Goal: Information Seeking & Learning: Learn about a topic

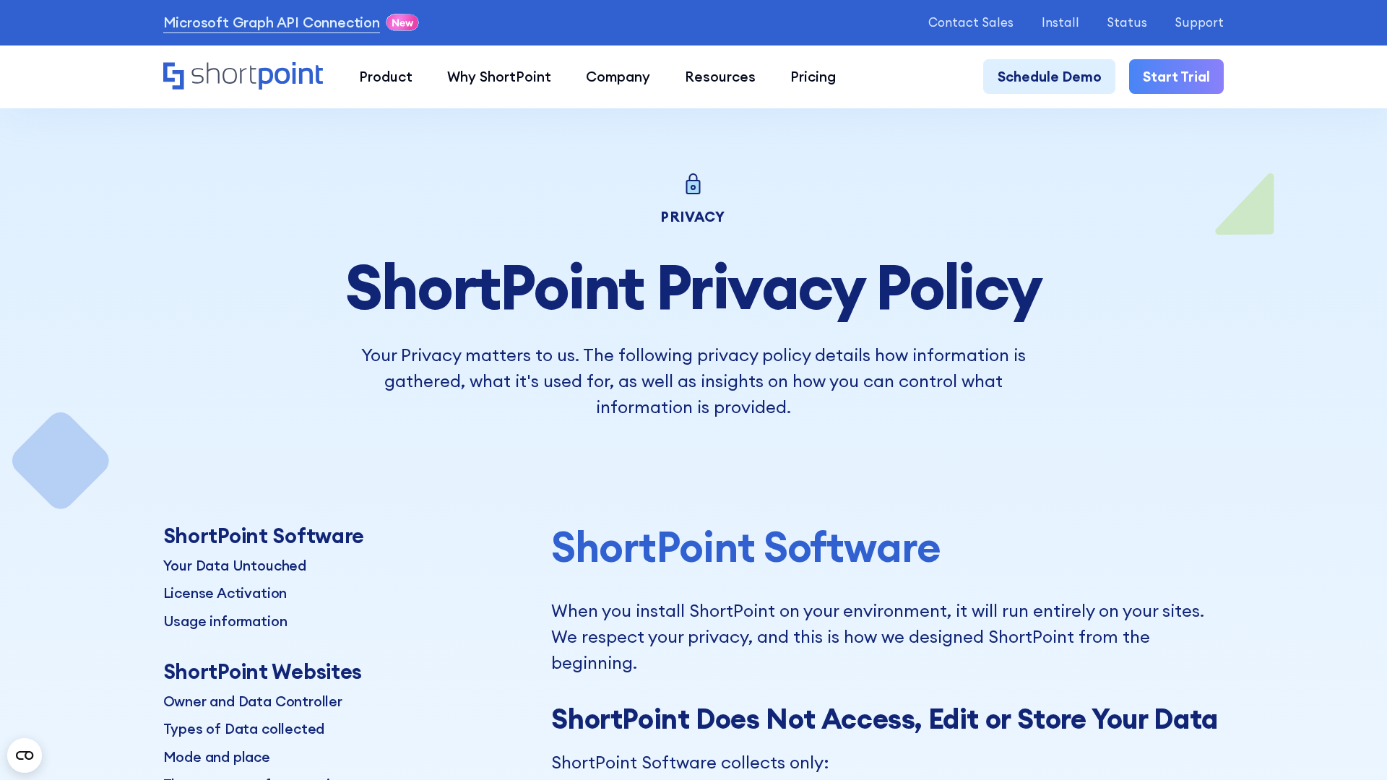
scroll to position [25654, 0]
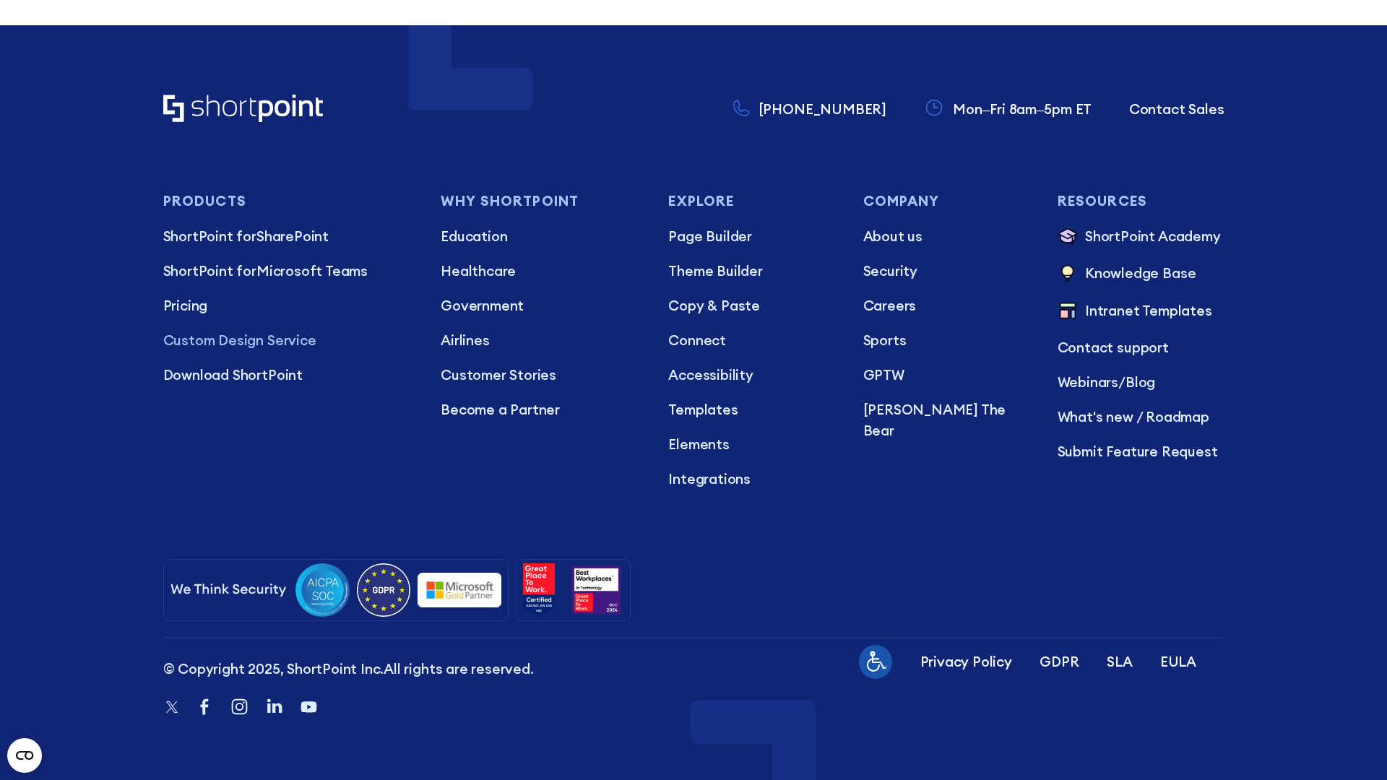
scroll to position [12484, 0]
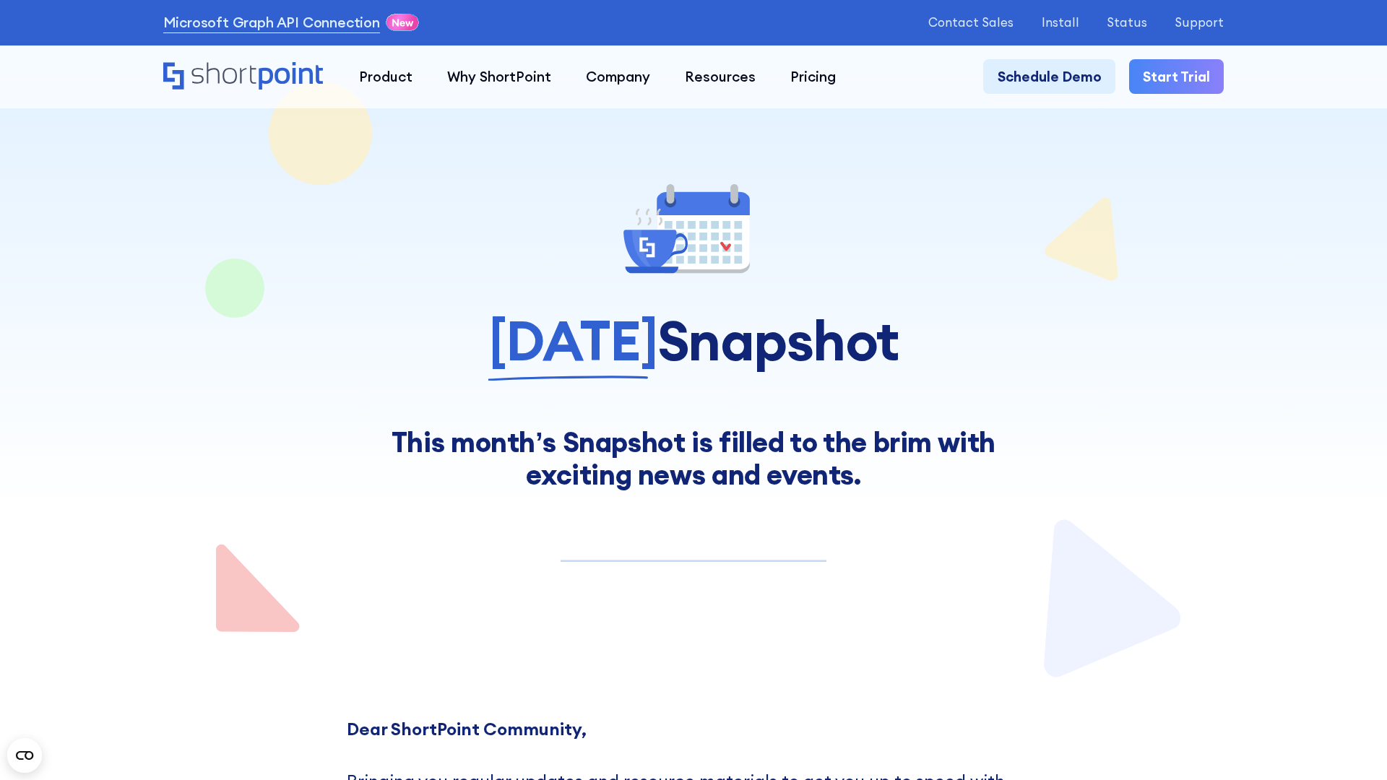
scroll to position [10650, 0]
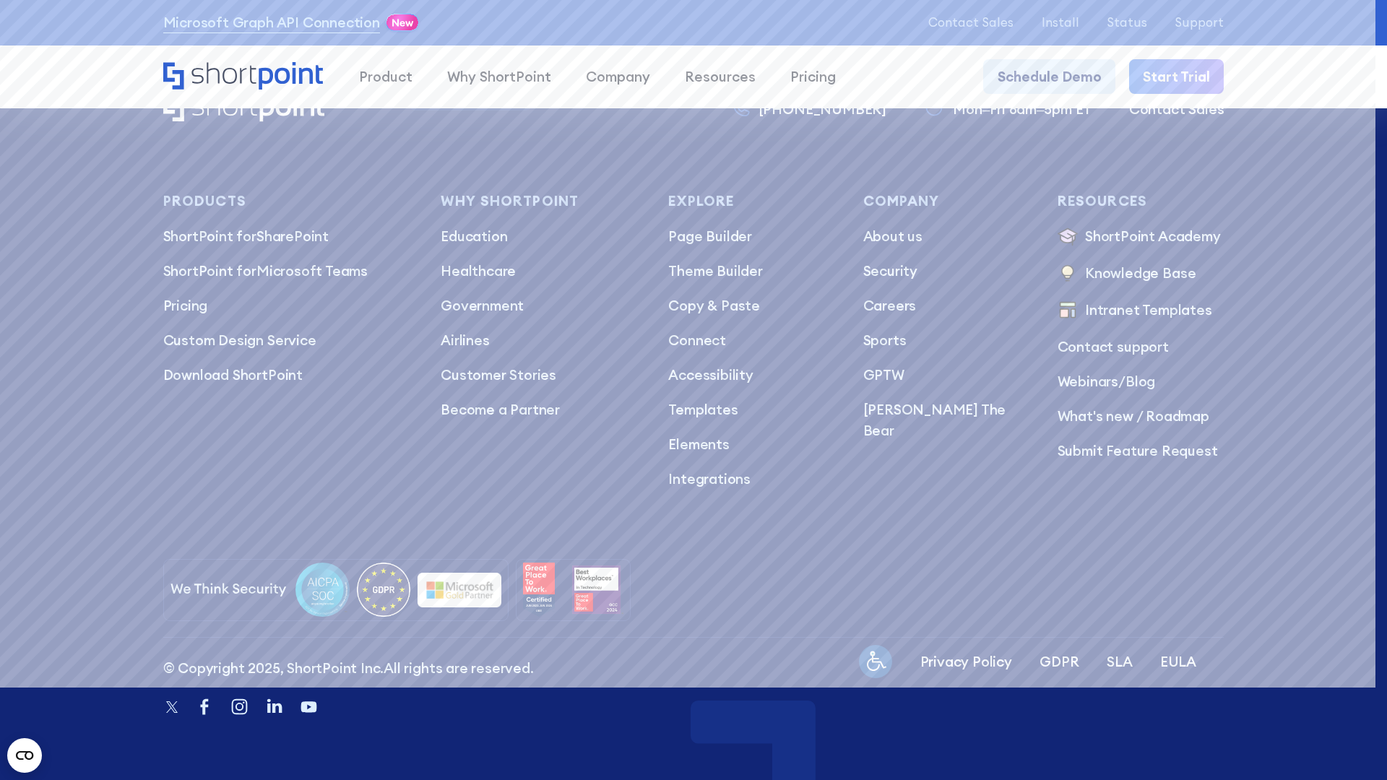
scroll to position [20090, 0]
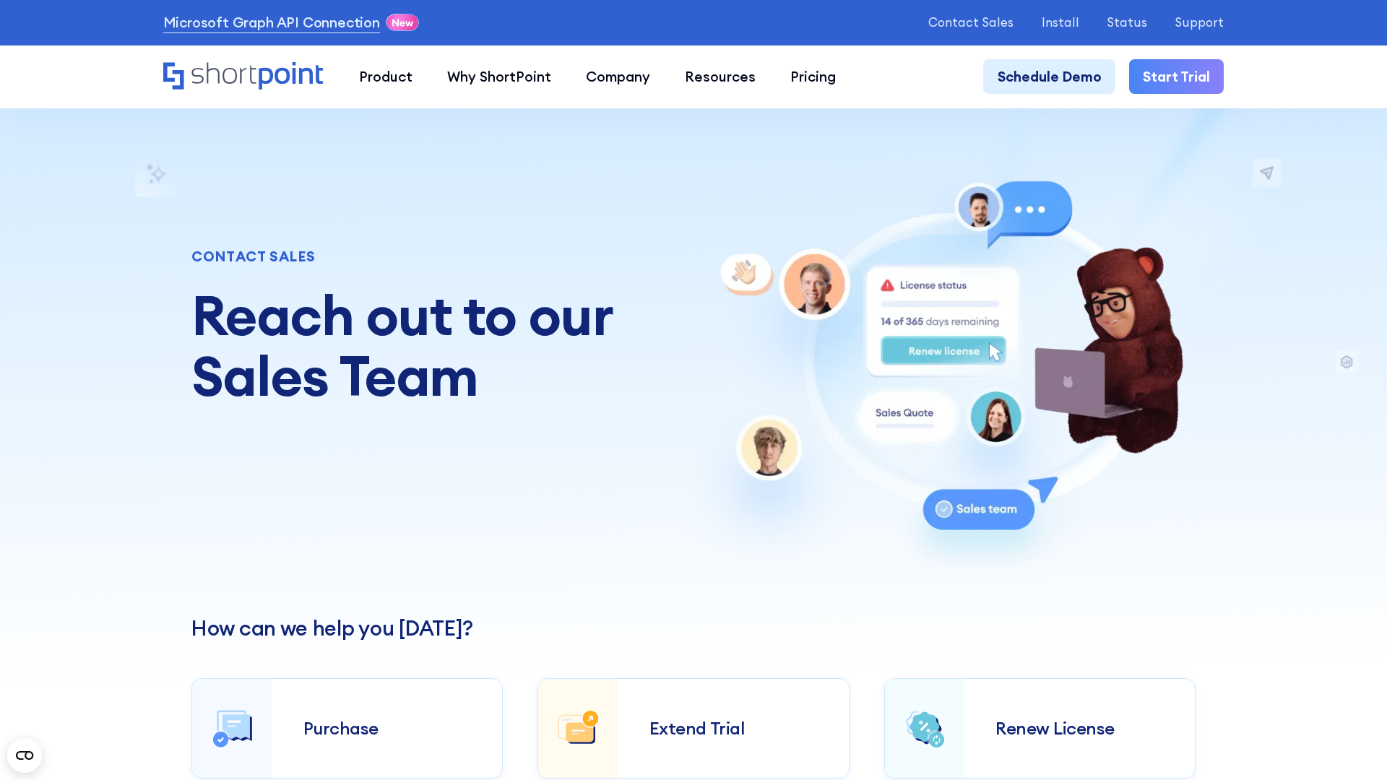
scroll to position [6511, 0]
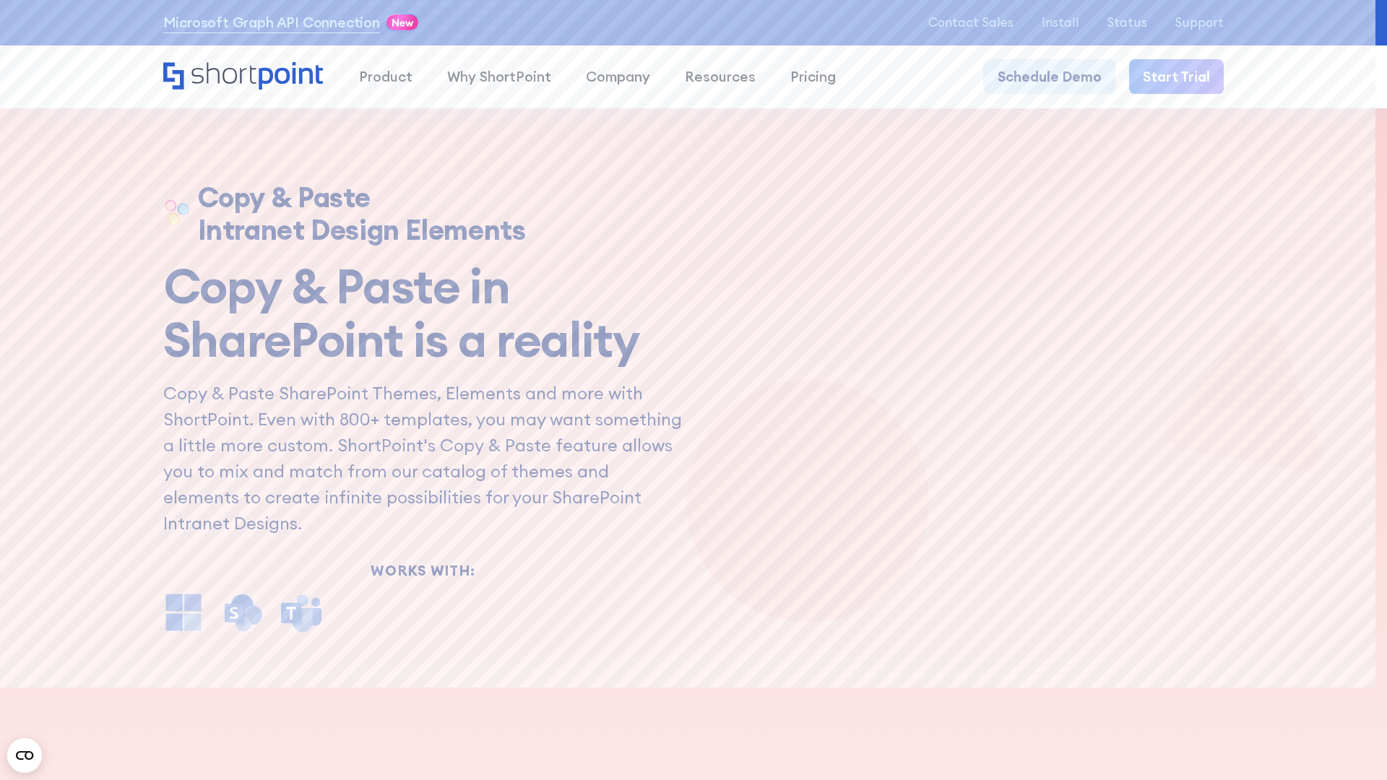
scroll to position [11310, 0]
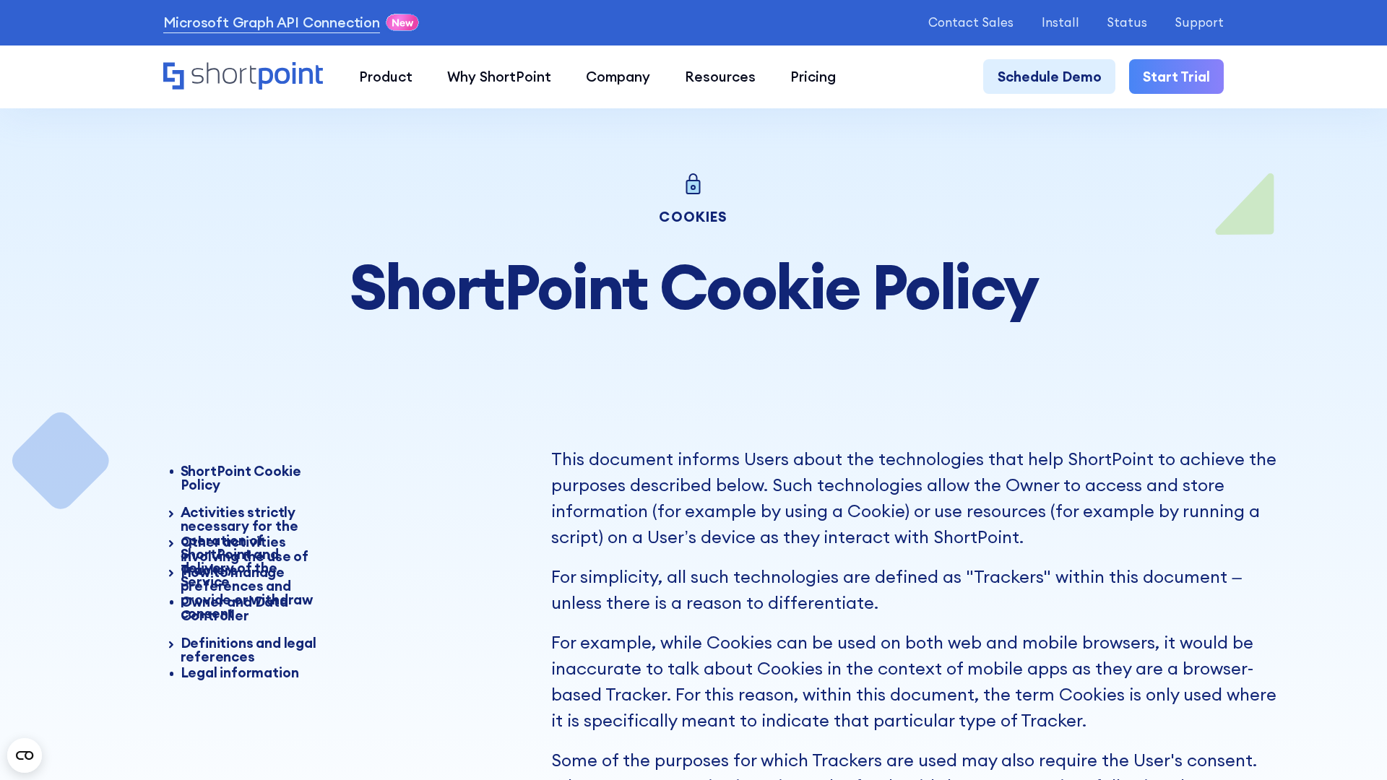
scroll to position [21022, 0]
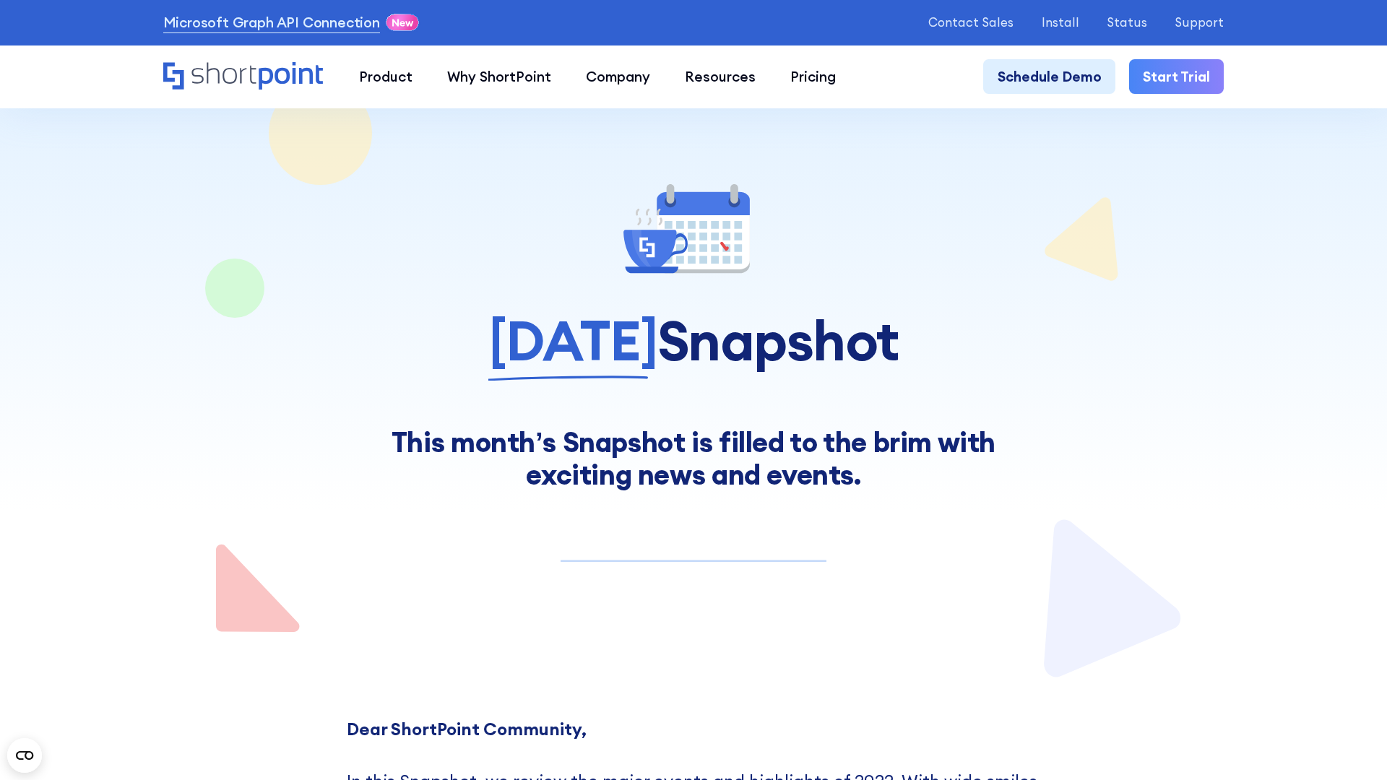
scroll to position [11251, 0]
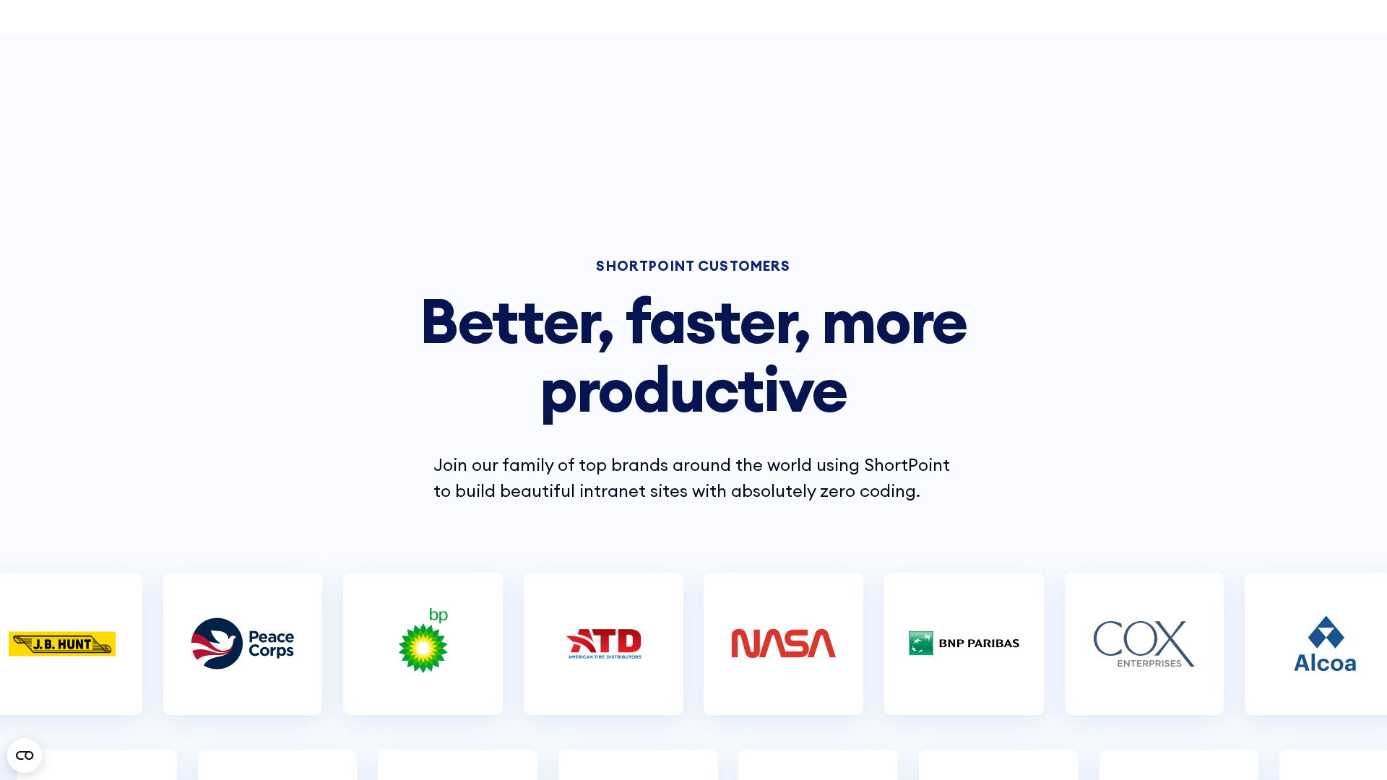
scroll to position [11293, 0]
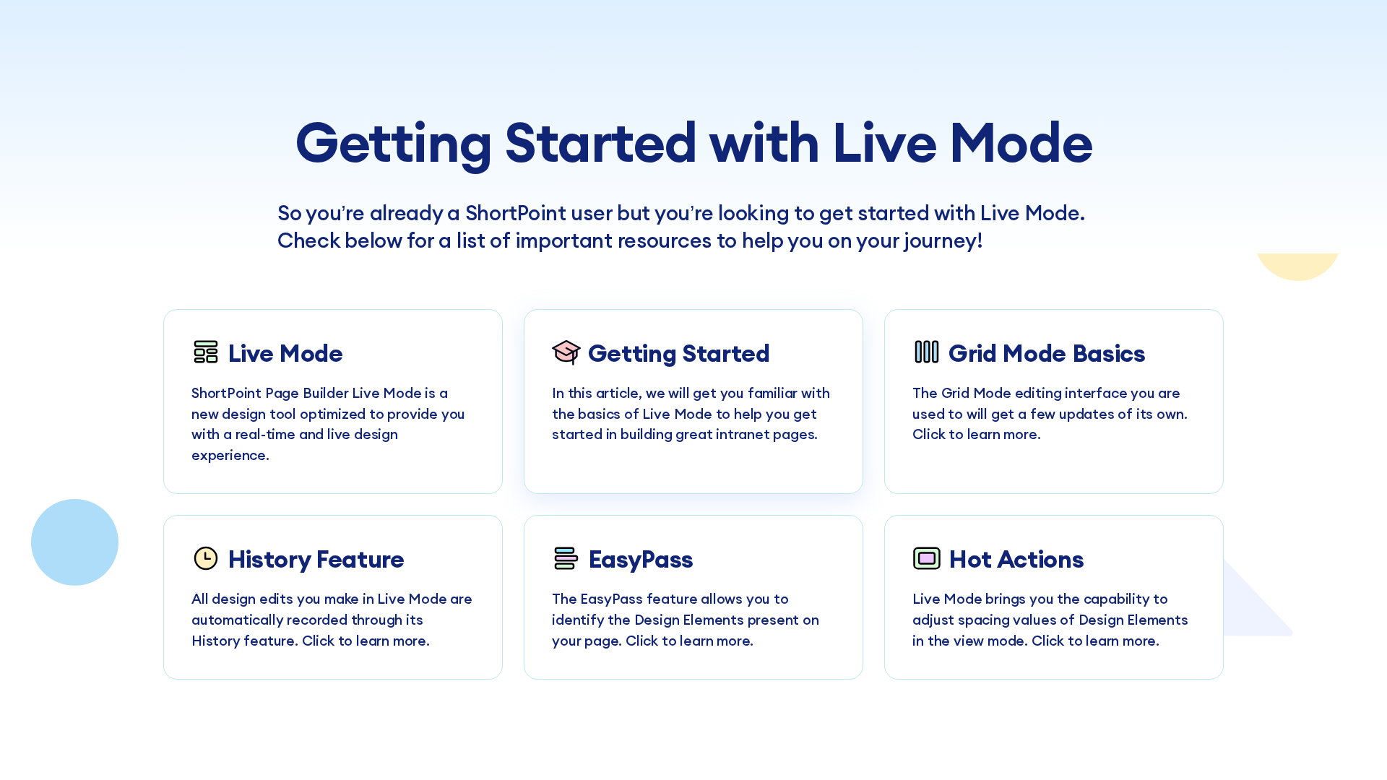
scroll to position [1678, 0]
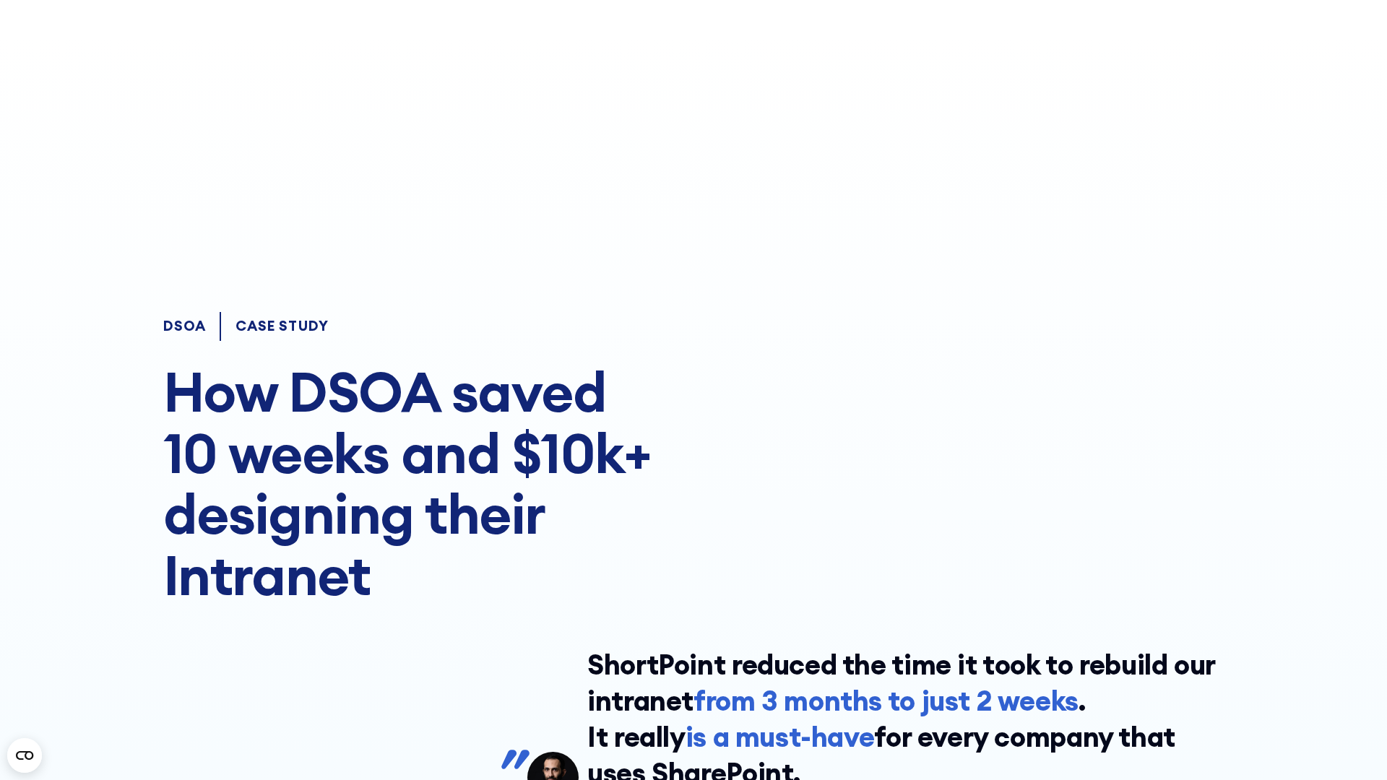
scroll to position [10247, 0]
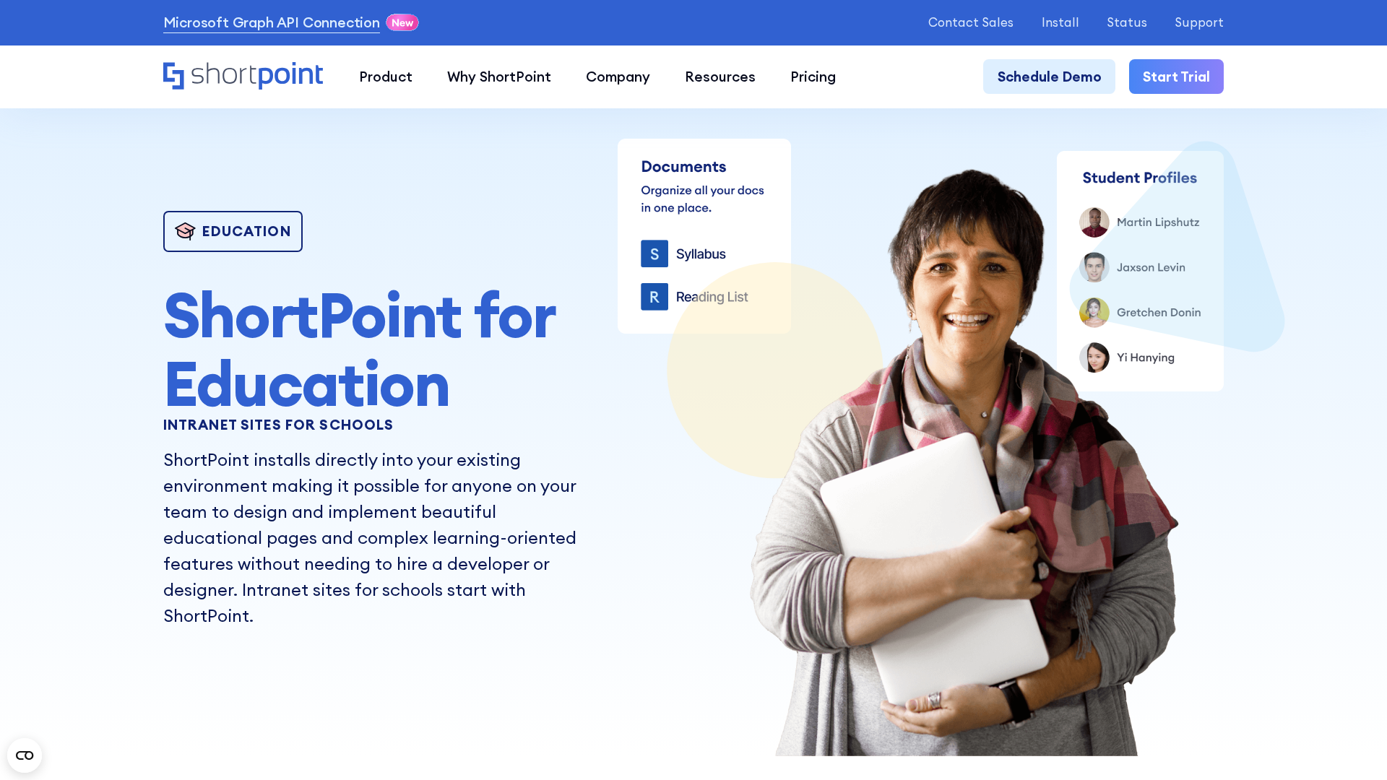
scroll to position [7422, 0]
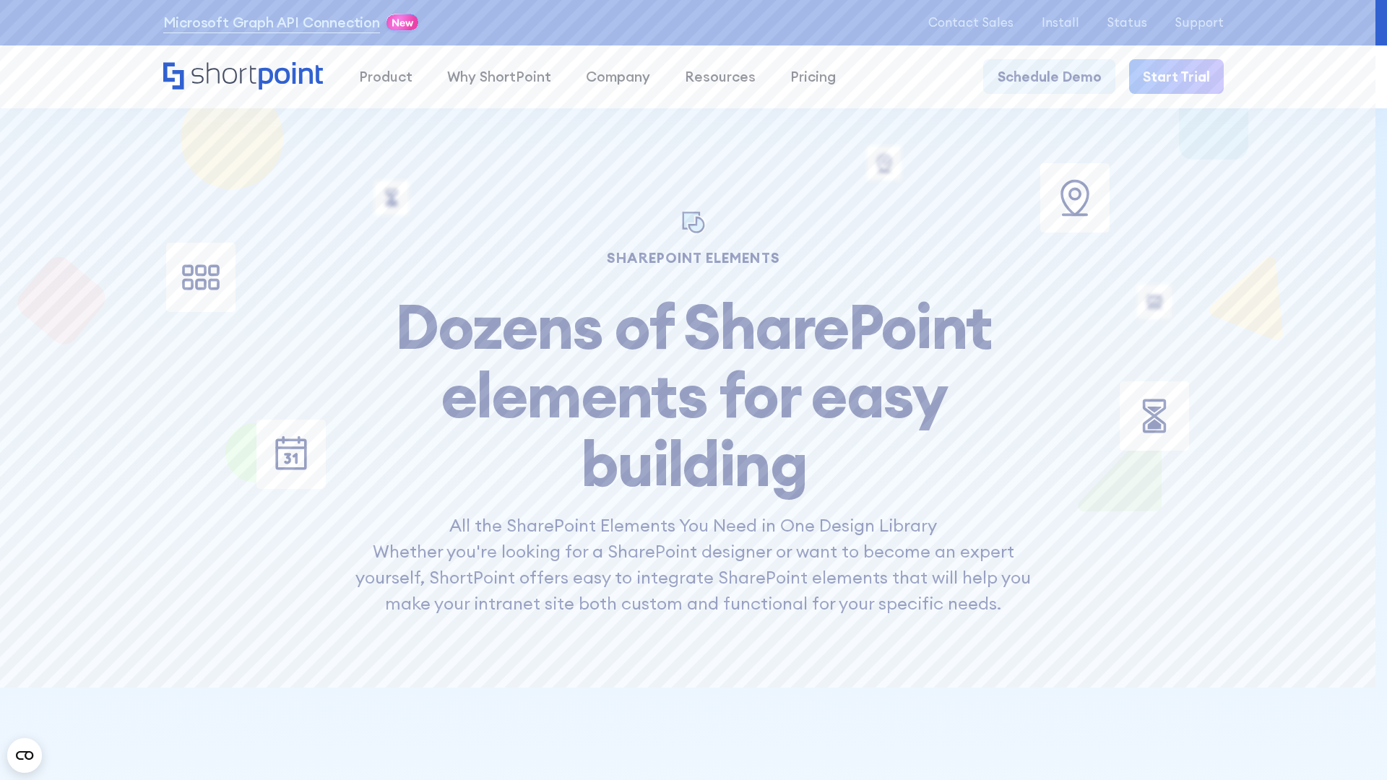
scroll to position [13393, 0]
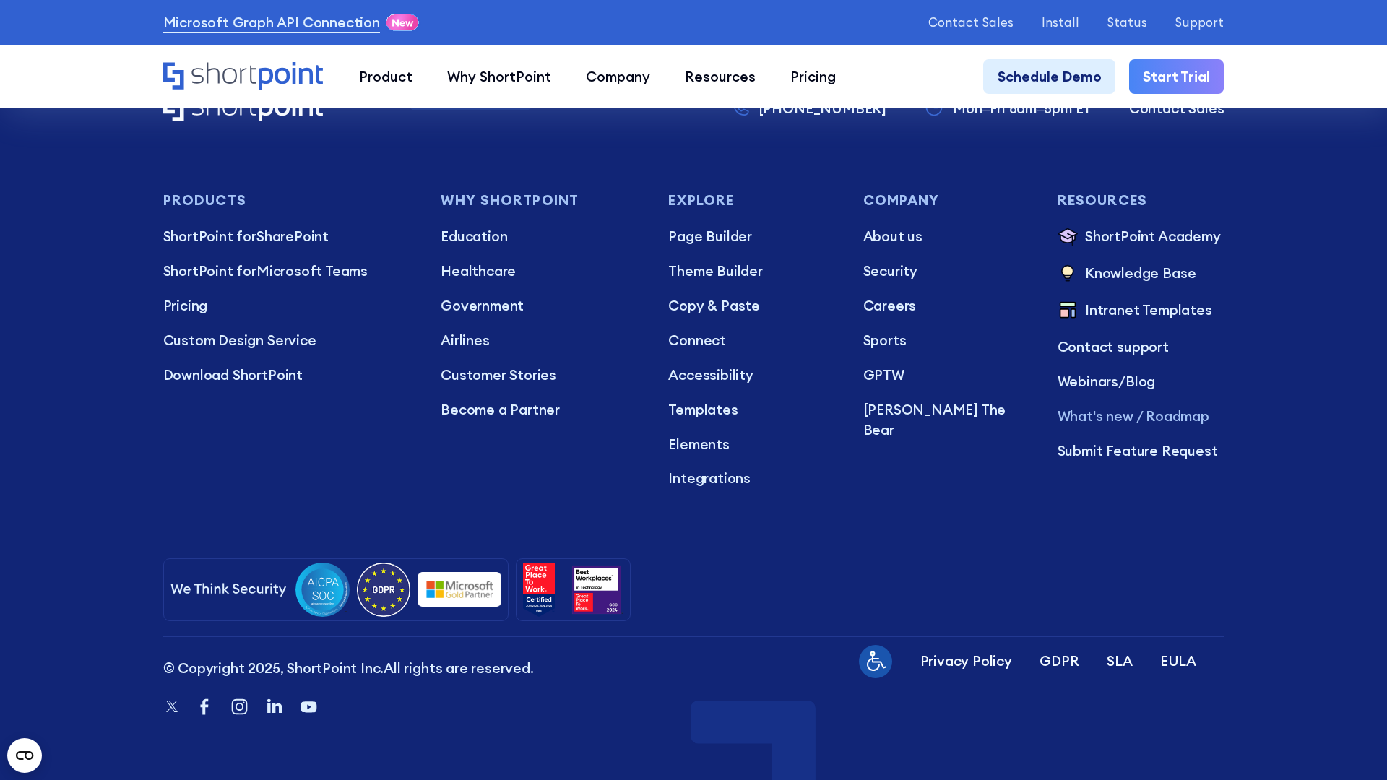
scroll to position [124108, 0]
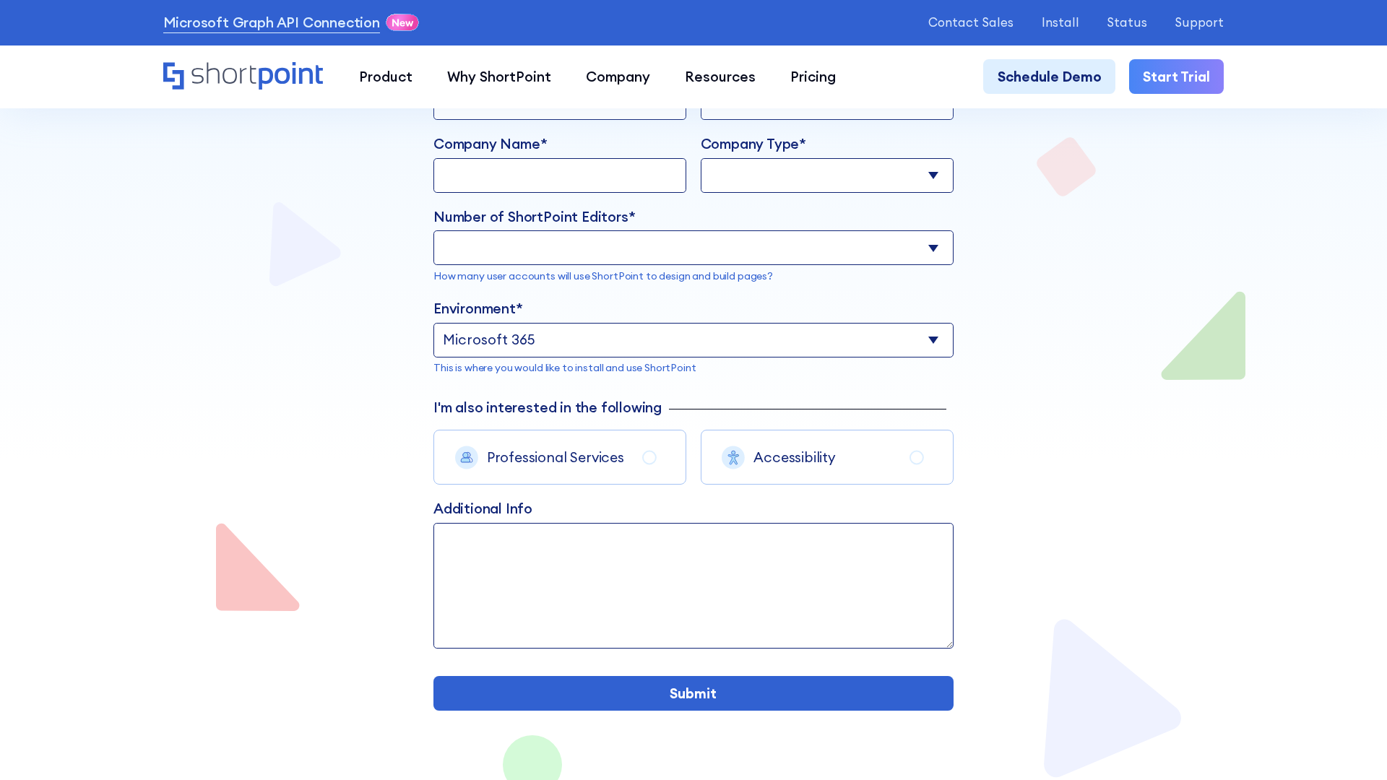
scroll to position [4096, 0]
